Goal: Task Accomplishment & Management: Complete application form

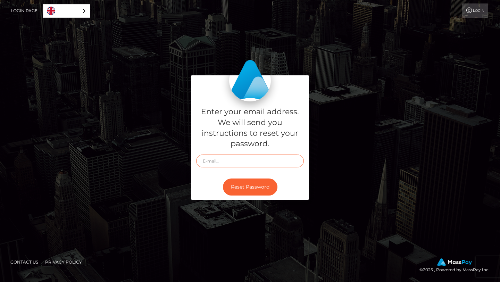
click at [245, 164] on input "text" at bounding box center [250, 161] width 108 height 13
type input "valesinque477@gmail.com"
click at [223, 179] on button "Reset Password" at bounding box center [250, 187] width 55 height 17
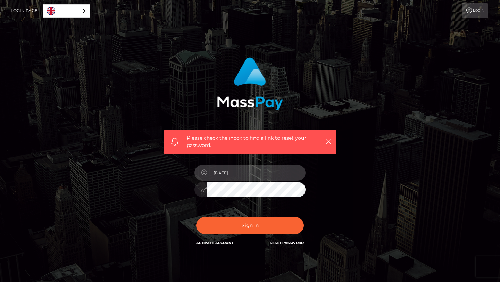
drag, startPoint x: 243, startPoint y: 173, endPoint x: 213, endPoint y: 166, distance: 30.9
click at [213, 166] on input "[DATE]" at bounding box center [256, 173] width 99 height 16
type input "\"
type input "[DATE]"
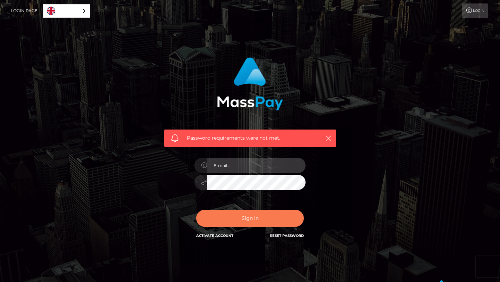
type input "[DATE]"
click at [263, 215] on button "Sign in" at bounding box center [250, 218] width 108 height 17
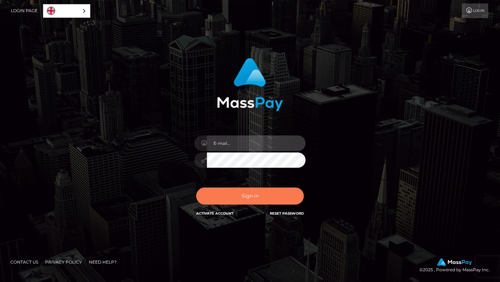
type input "[DATE]"
click at [260, 198] on button "Sign in" at bounding box center [250, 196] width 108 height 17
